Goal: Navigation & Orientation: Find specific page/section

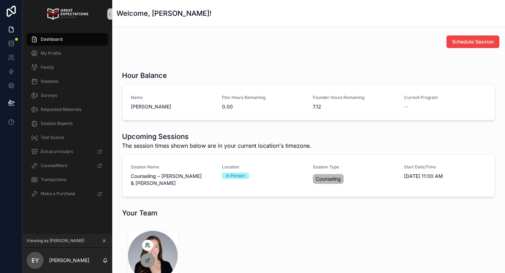
click at [149, 246] on icon at bounding box center [149, 246] width 1 height 1
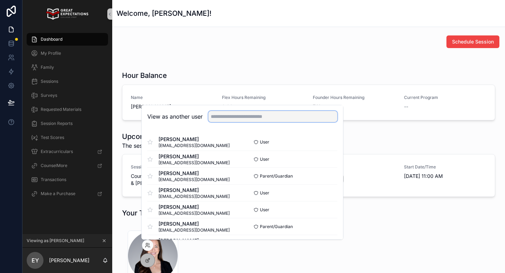
click at [218, 118] on input "text" at bounding box center [272, 116] width 129 height 11
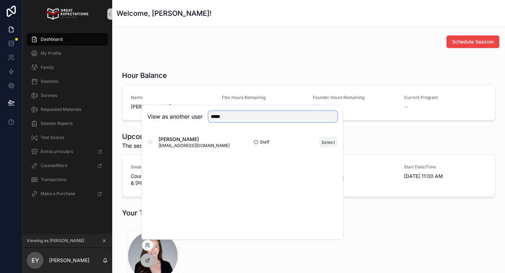
type input "*****"
click at [333, 143] on button "Select" at bounding box center [328, 142] width 18 height 10
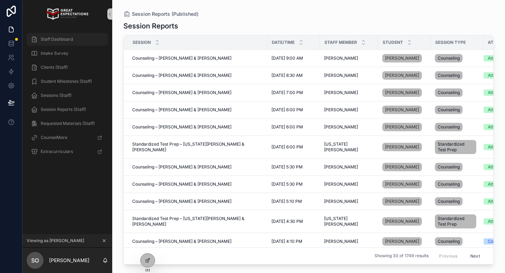
click at [64, 42] on div "Staff Dashboard" at bounding box center [67, 39] width 73 height 11
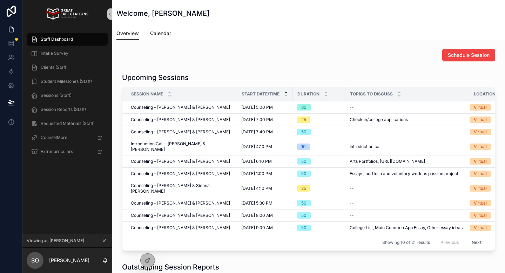
click at [161, 32] on span "Calendar" at bounding box center [160, 33] width 21 height 7
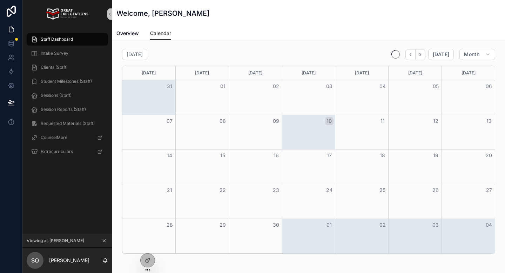
click at [317, 136] on div "Month View" at bounding box center [308, 132] width 53 height 34
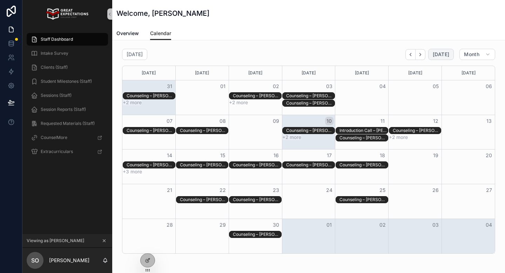
click at [442, 54] on span "[DATE]" at bounding box center [440, 54] width 16 height 6
click at [297, 136] on button "+2 more" at bounding box center [291, 137] width 19 height 6
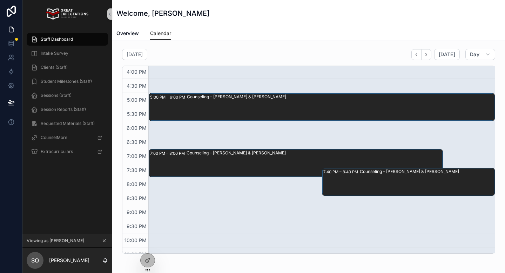
scroll to position [451, 0]
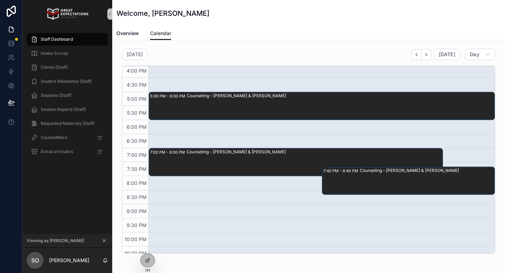
click at [288, 162] on div "Counseling – [PERSON_NAME] & [PERSON_NAME]" at bounding box center [313, 162] width 255 height 27
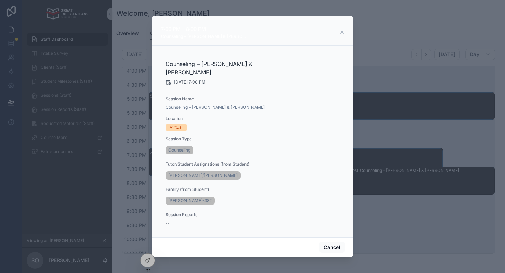
click at [342, 33] on icon "scrollable content" at bounding box center [341, 32] width 3 height 3
